Goal: Check status

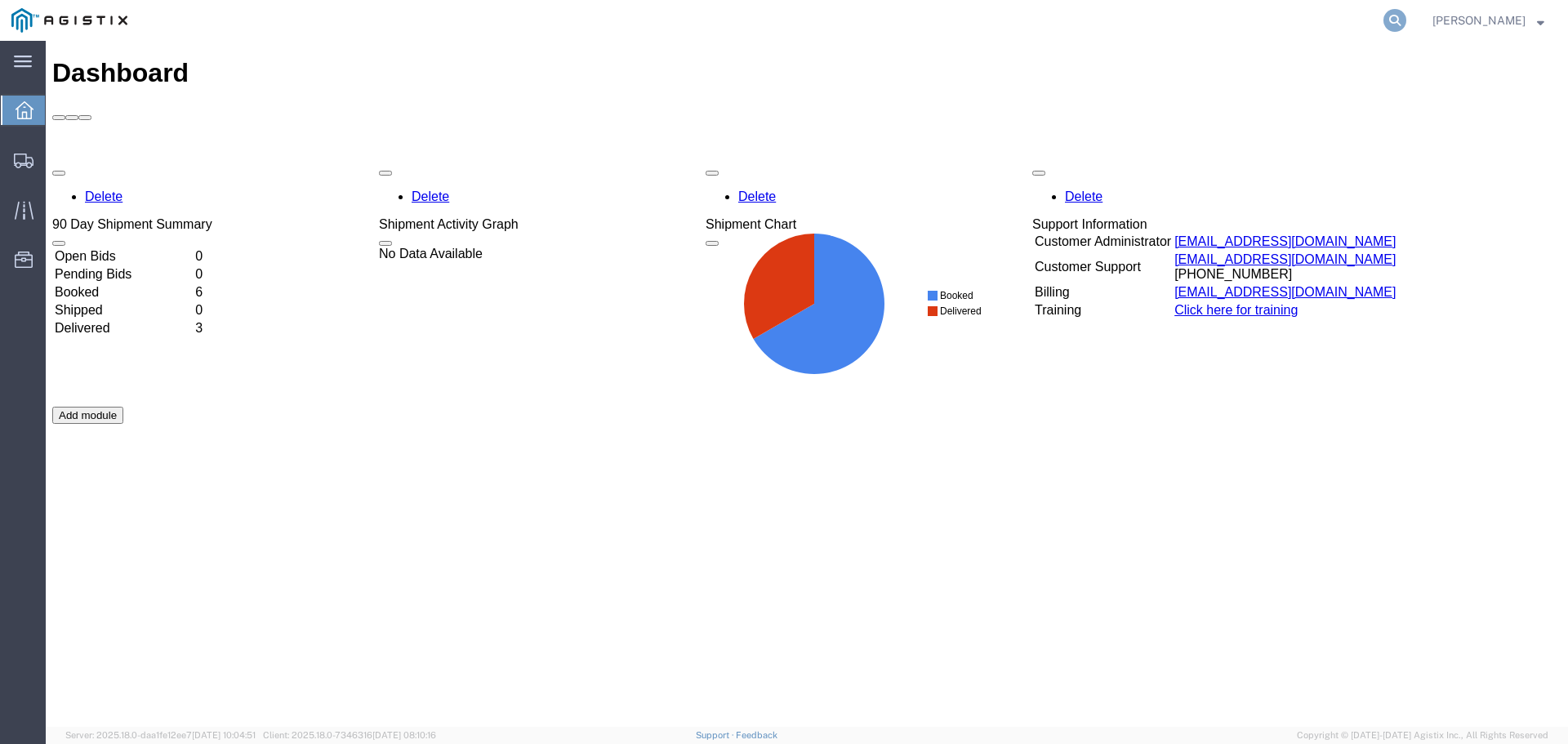
click at [1406, 18] on icon at bounding box center [1395, 20] width 23 height 23
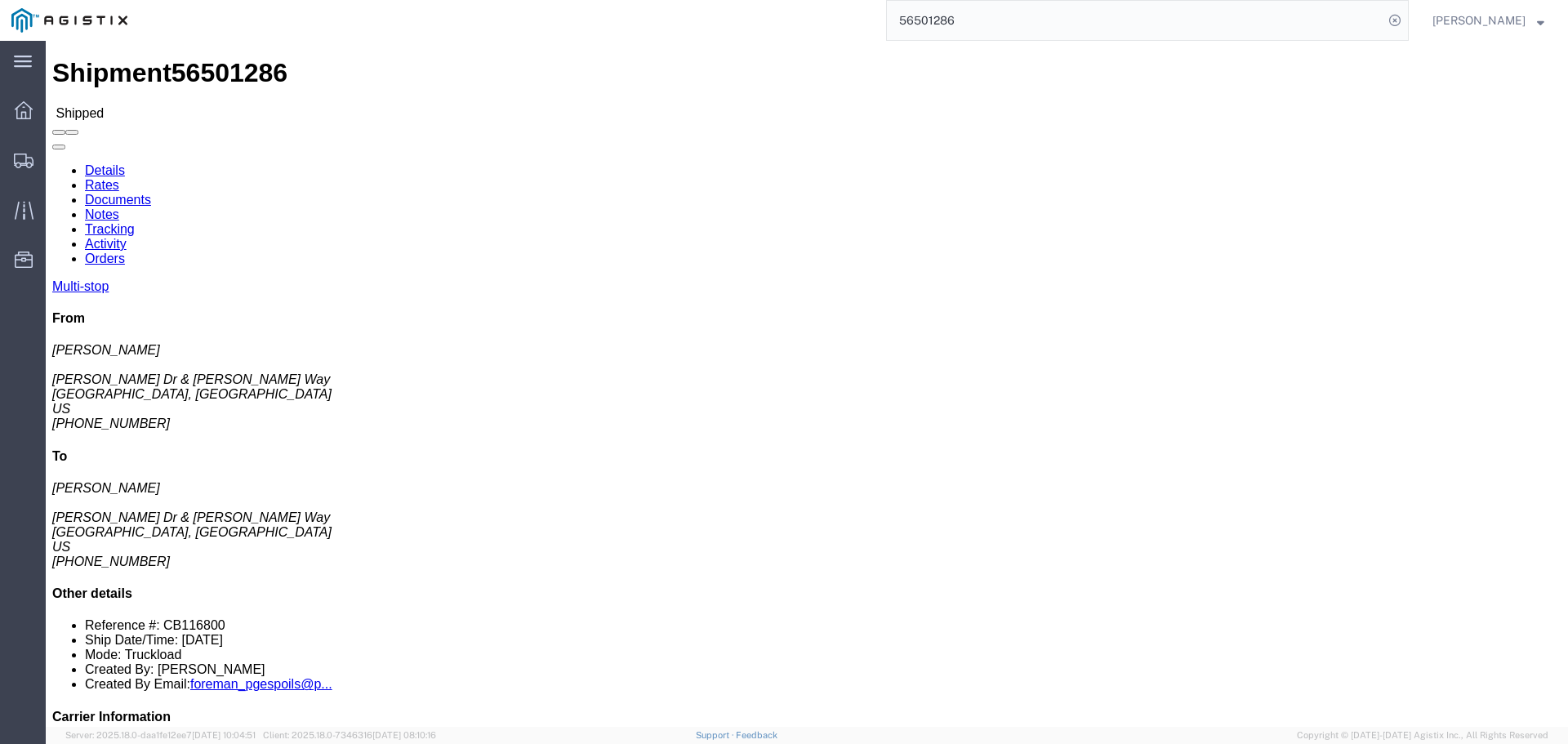
click at [30, 358] on div "main_menu Created with Sketch. Collapse Menu Dashboard Shipments Traffic Resour…" at bounding box center [22, 392] width 46 height 703
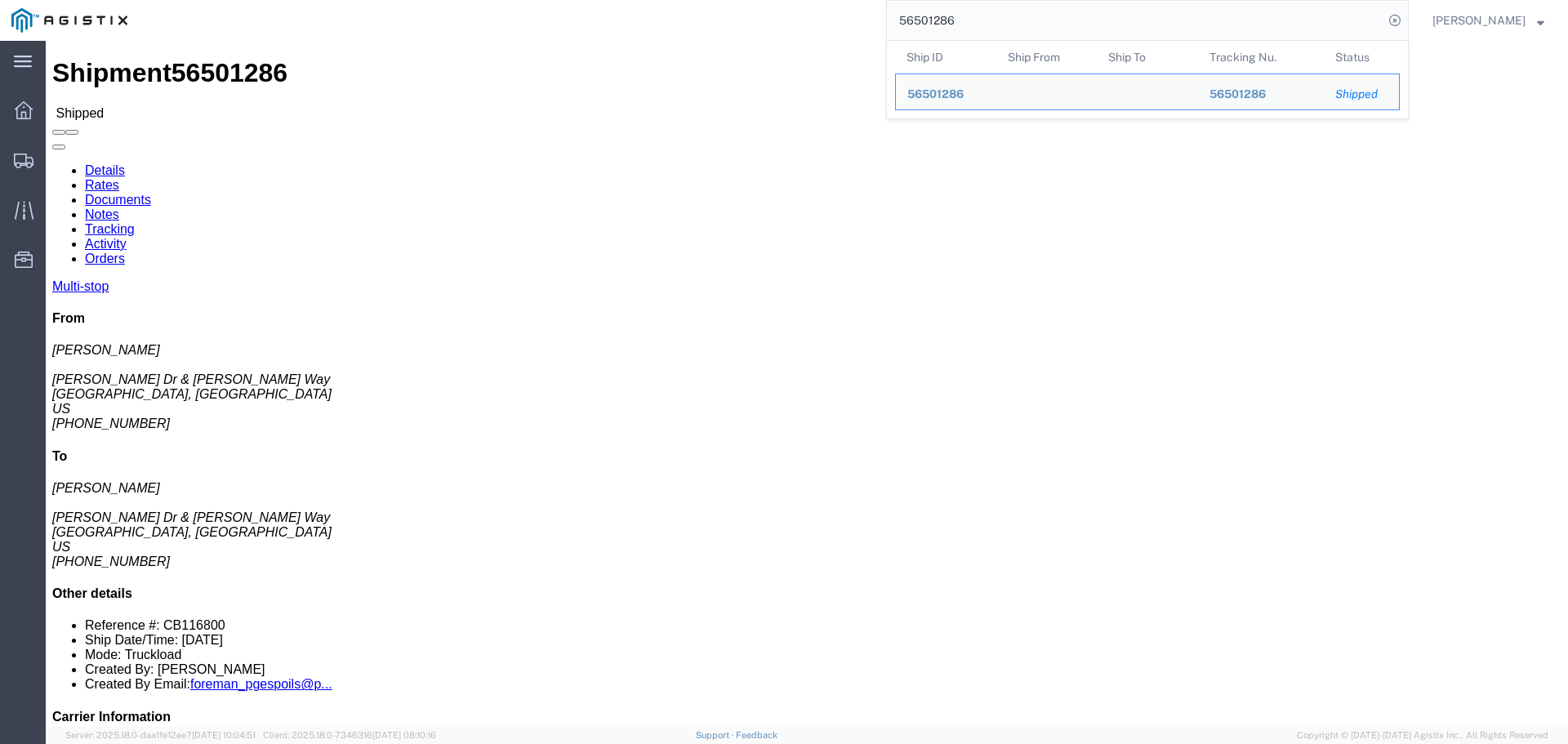
click at [993, 24] on input "56501286" at bounding box center [1135, 20] width 497 height 39
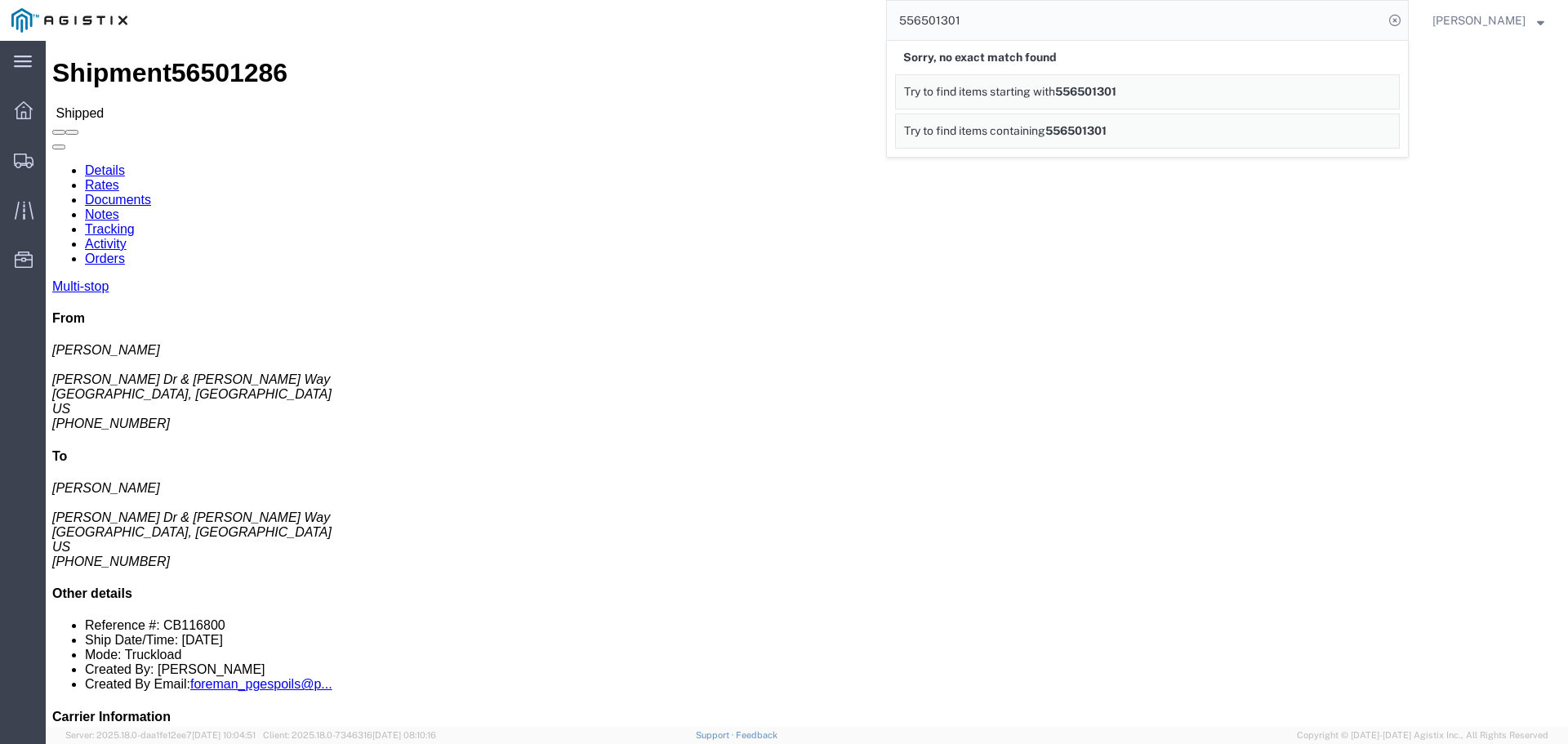
click at [941, 18] on input "556501301" at bounding box center [1135, 20] width 497 height 39
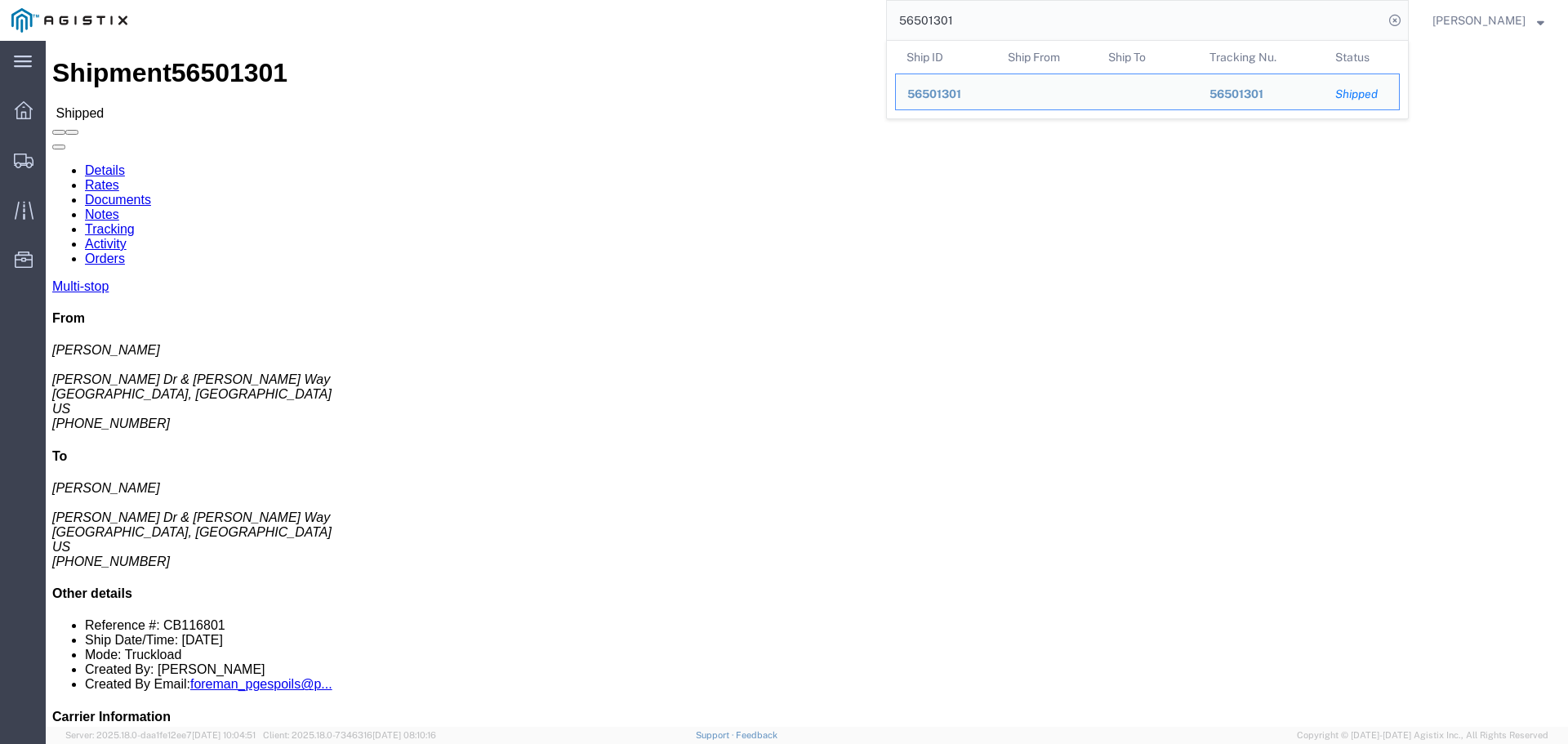
click at [993, 28] on input "56501301" at bounding box center [1135, 20] width 497 height 39
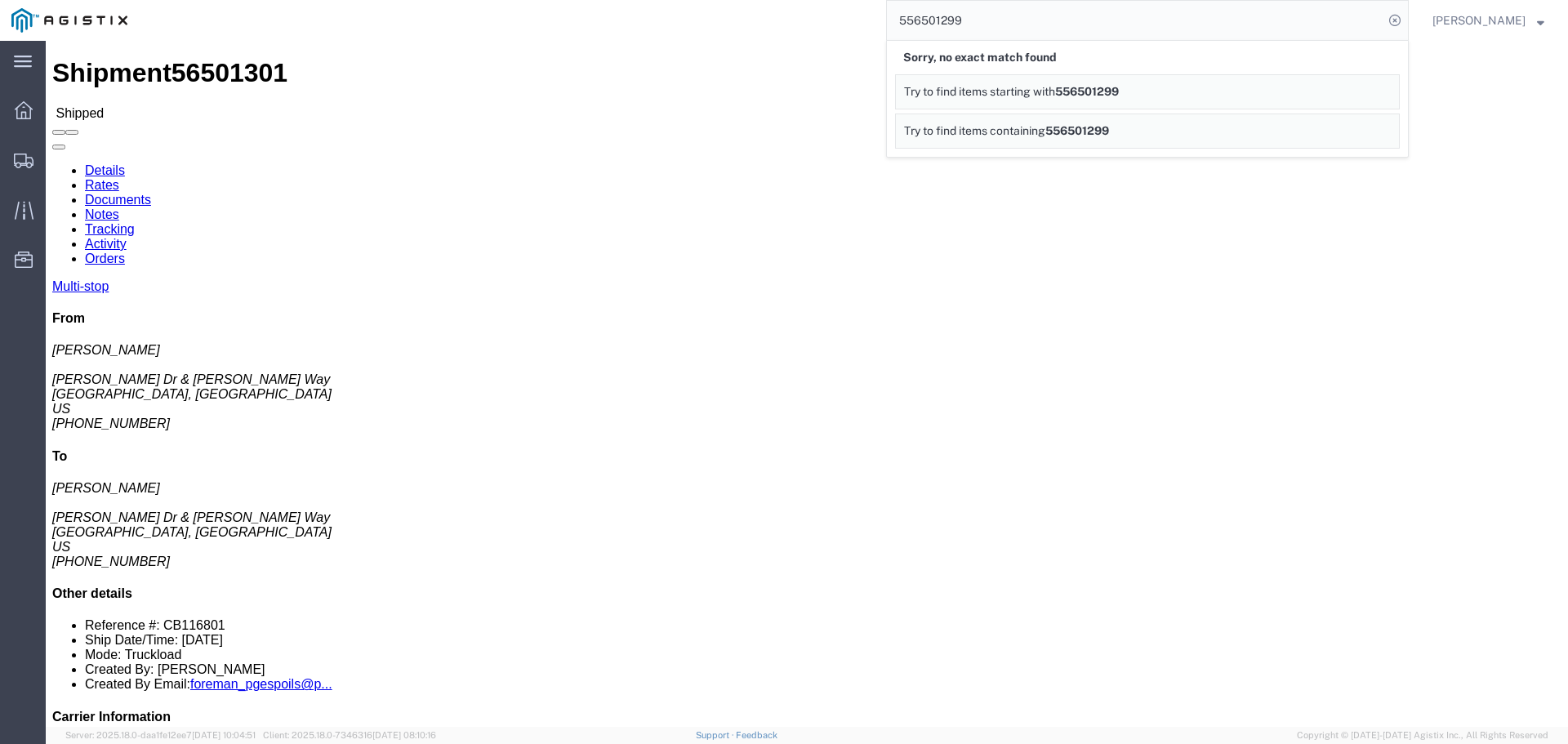
click at [936, 21] on input "556501299" at bounding box center [1135, 20] width 497 height 39
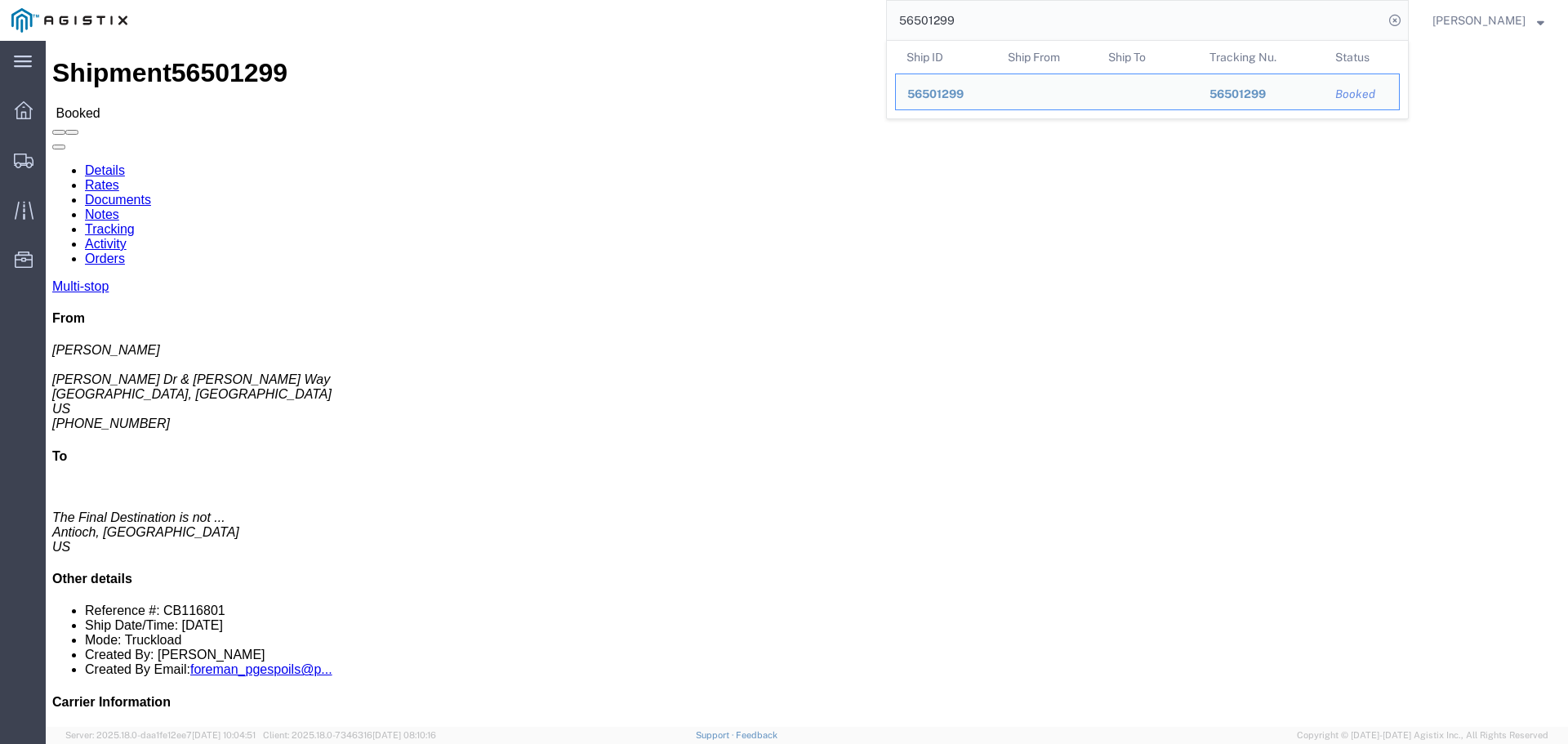
click at [993, 20] on input "56501299" at bounding box center [1135, 20] width 497 height 39
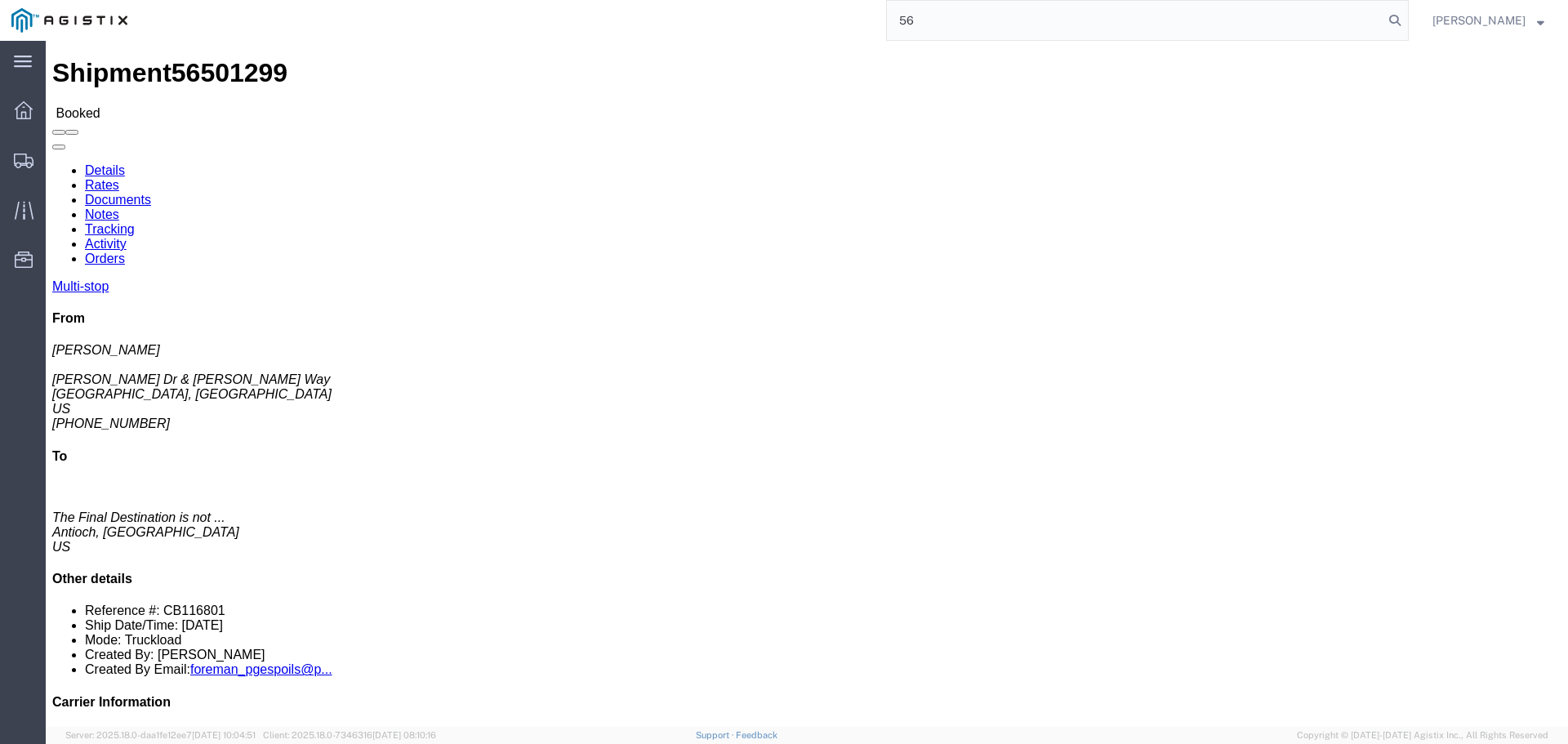
type input "5"
type input "56501295"
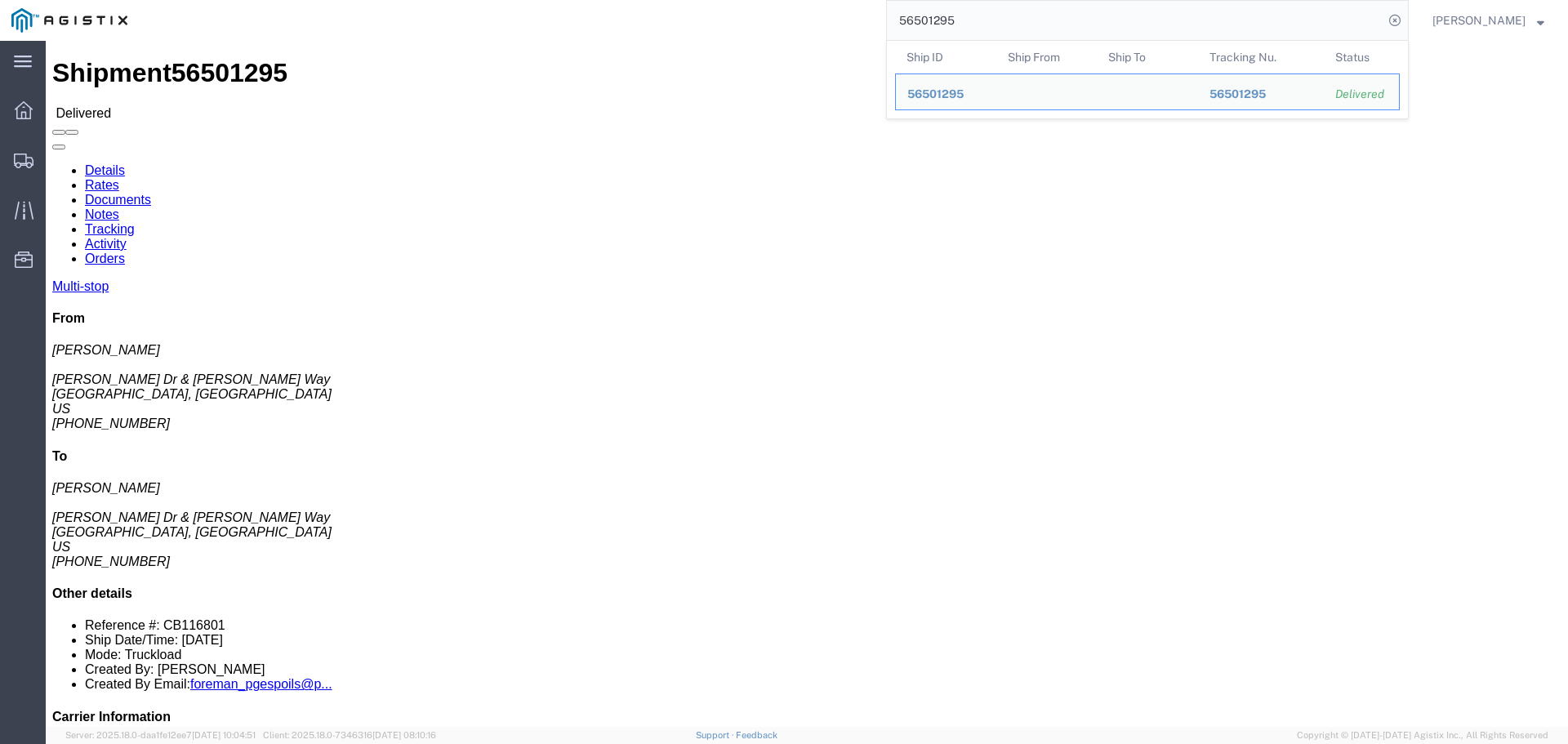
click address "([PERSON_NAME]) [PERSON_NAME] & [PERSON_NAME][GEOGRAPHIC_DATA] [GEOGRAPHIC_DATA…"
